Goal: Transaction & Acquisition: Purchase product/service

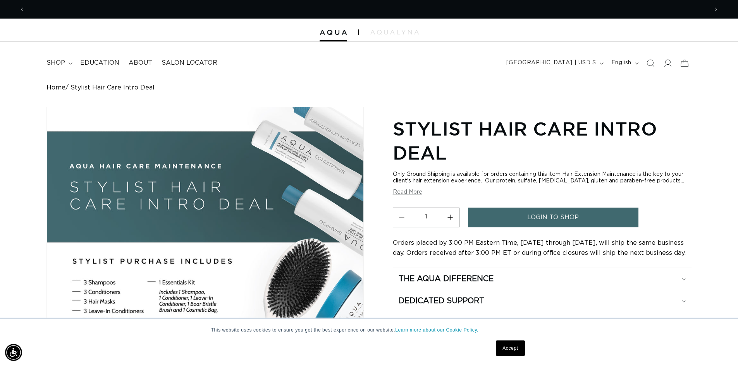
scroll to position [0, 1367]
click at [69, 65] on summary "shop" at bounding box center [59, 62] width 34 height 17
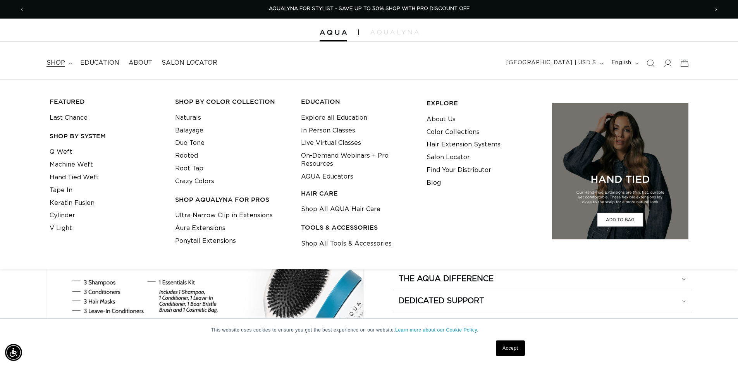
click at [448, 148] on link "Hair Extension Systems" at bounding box center [464, 144] width 74 height 13
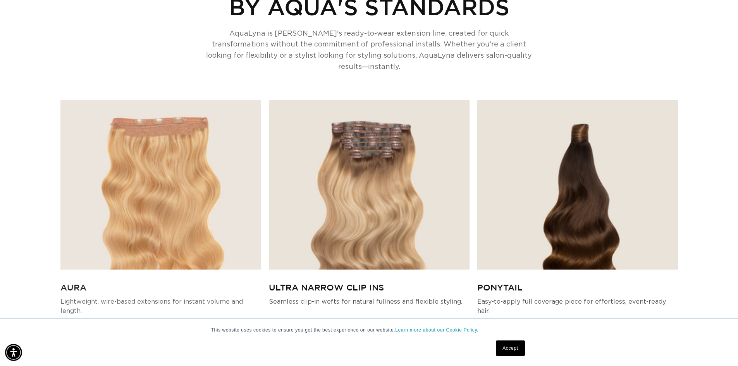
click at [181, 134] on img at bounding box center [160, 185] width 201 height 170
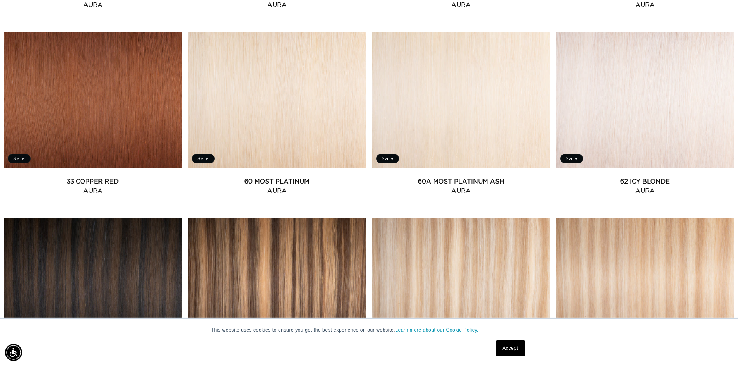
click at [631, 177] on link "62 Icy Blonde Aura" at bounding box center [646, 186] width 178 height 19
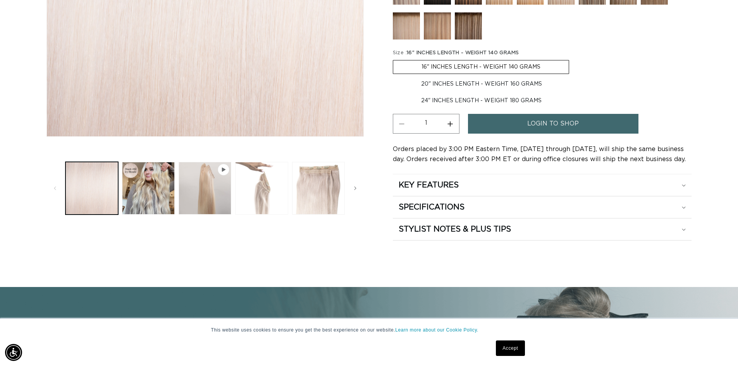
scroll to position [0, 683]
click at [272, 198] on button "Load image 3 in gallery view" at bounding box center [261, 188] width 53 height 53
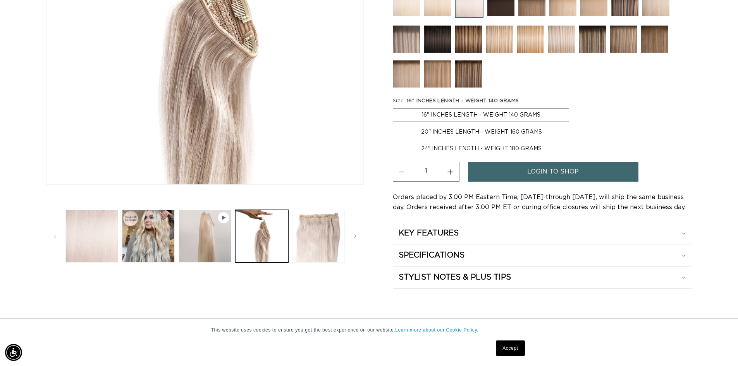
scroll to position [0, 1367]
click at [152, 207] on media-gallery "Image 3 is now available in gallery view Skip to product information Open media…" at bounding box center [205, 74] width 317 height 381
click at [140, 239] on button "Load image 2 in gallery view" at bounding box center [148, 236] width 53 height 53
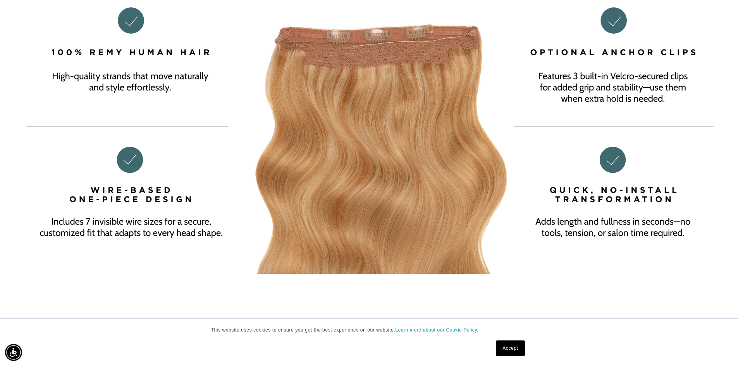
scroll to position [0, 683]
